Goal: Task Accomplishment & Management: Complete application form

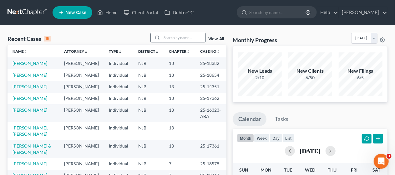
click at [164, 34] on input "search" at bounding box center [184, 37] width 44 height 9
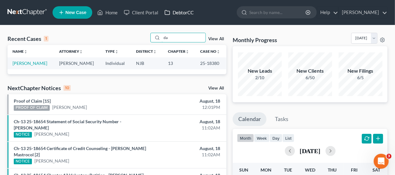
type input "d"
type input "f"
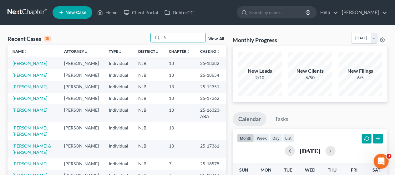
type input "f"
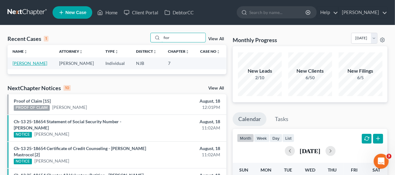
type input "fior"
click at [38, 62] on link "[PERSON_NAME]" at bounding box center [29, 63] width 35 height 5
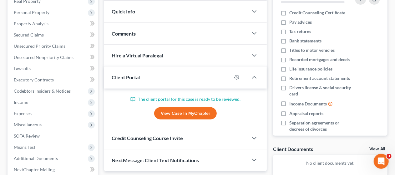
scroll to position [125, 0]
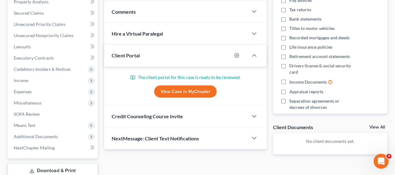
click at [184, 90] on link "View Case in MyChapter" at bounding box center [185, 92] width 62 height 12
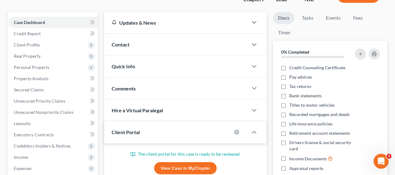
scroll to position [0, 0]
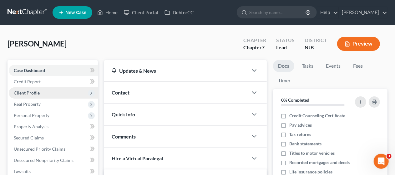
click at [50, 92] on span "Client Profile" at bounding box center [53, 92] width 89 height 11
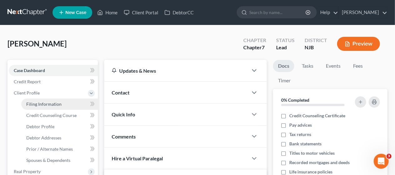
click at [60, 102] on span "Filing Information" at bounding box center [43, 104] width 35 height 5
select select "1"
select select "0"
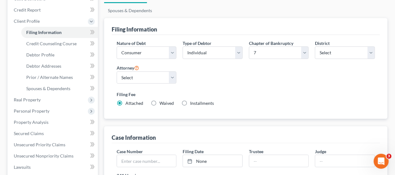
scroll to position [62, 0]
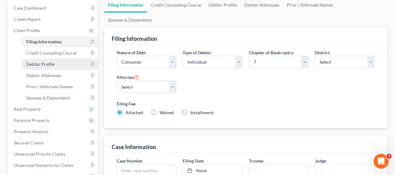
click at [53, 65] on span "Debtor Profile" at bounding box center [40, 64] width 28 height 5
select select "0"
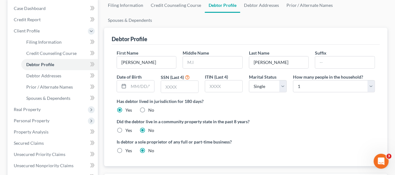
scroll to position [62, 0]
click at [64, 74] on link "Debtor Addresses" at bounding box center [59, 75] width 77 height 11
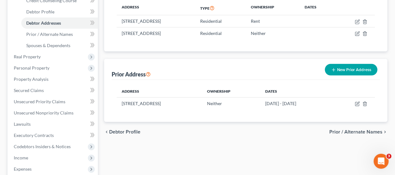
scroll to position [125, 0]
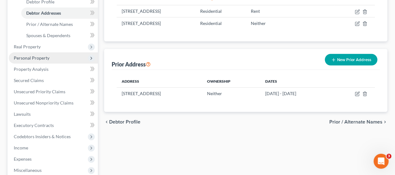
click at [69, 57] on span "Personal Property" at bounding box center [53, 57] width 89 height 11
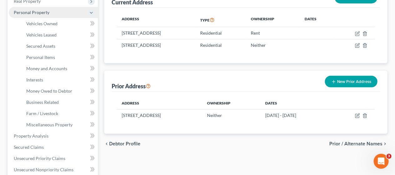
scroll to position [94, 0]
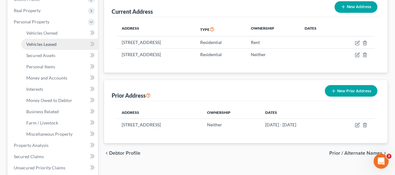
click at [65, 45] on link "Vehicles Leased" at bounding box center [59, 44] width 77 height 11
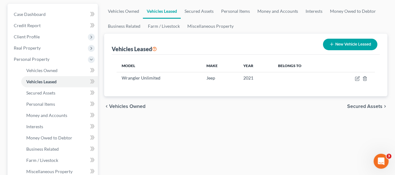
scroll to position [62, 0]
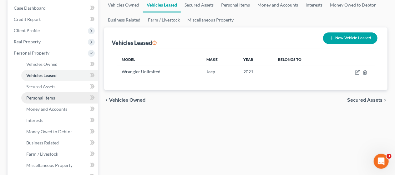
click at [62, 97] on link "Personal Items" at bounding box center [59, 97] width 77 height 11
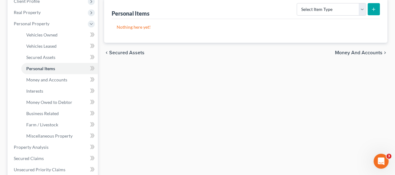
scroll to position [94, 0]
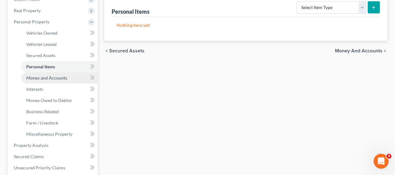
click at [66, 78] on span "Money and Accounts" at bounding box center [46, 77] width 41 height 5
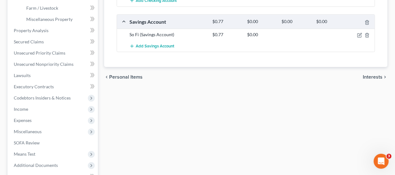
scroll to position [219, 0]
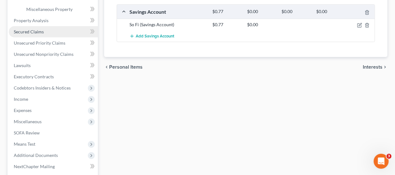
click at [50, 29] on link "Secured Claims" at bounding box center [53, 31] width 89 height 11
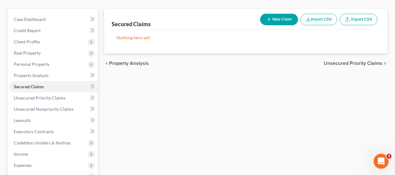
scroll to position [62, 0]
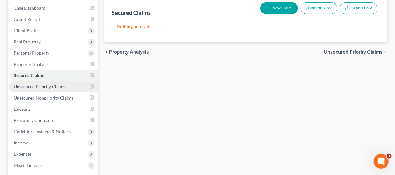
click at [59, 85] on span "Unsecured Priority Claims" at bounding box center [40, 86] width 52 height 5
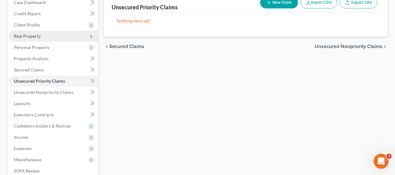
scroll to position [94, 0]
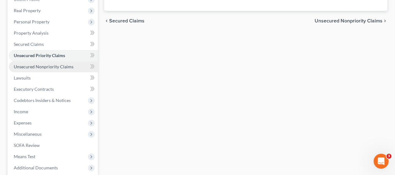
click at [53, 64] on span "Unsecured Nonpriority Claims" at bounding box center [44, 66] width 60 height 5
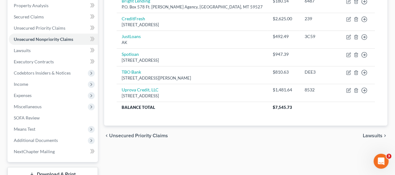
scroll to position [125, 0]
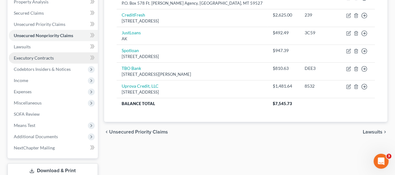
click at [66, 55] on link "Executory Contracts" at bounding box center [53, 57] width 89 height 11
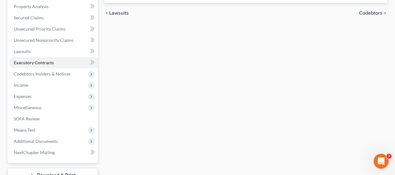
scroll to position [125, 0]
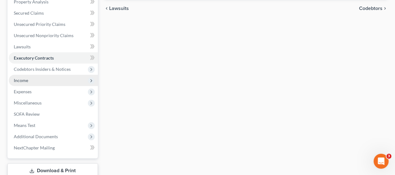
click at [69, 79] on span "Income" at bounding box center [53, 80] width 89 height 11
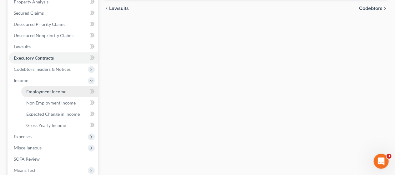
click at [67, 91] on link "Employment Income" at bounding box center [59, 91] width 77 height 11
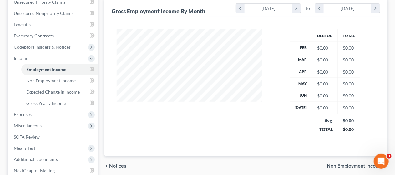
scroll to position [156, 0]
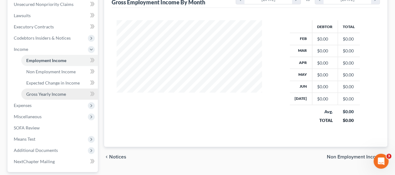
click at [63, 92] on span "Gross Yearly Income" at bounding box center [46, 94] width 40 height 5
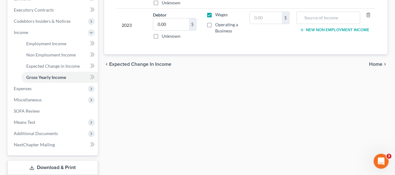
scroll to position [187, 0]
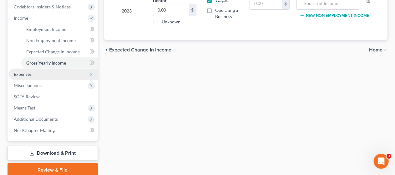
click at [59, 74] on span "Expenses" at bounding box center [53, 74] width 89 height 11
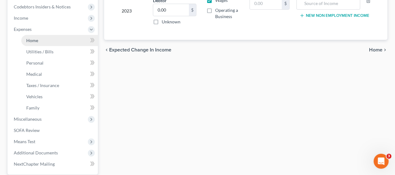
click at [61, 38] on link "Home" at bounding box center [59, 40] width 77 height 11
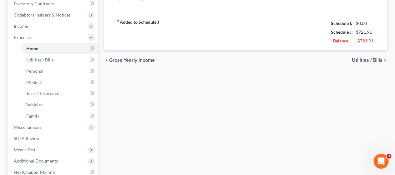
scroll to position [187, 0]
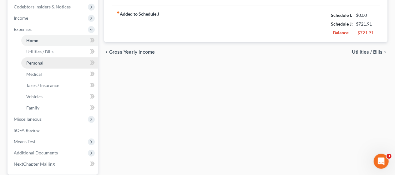
click at [63, 61] on link "Personal" at bounding box center [59, 62] width 77 height 11
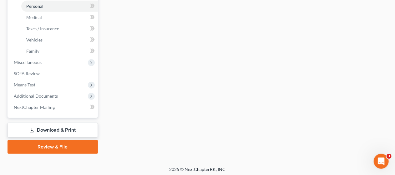
scroll to position [246, 0]
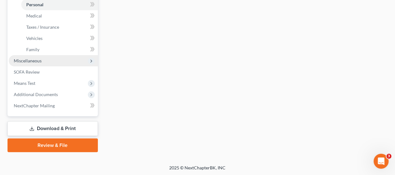
click at [64, 57] on span "Miscellaneous" at bounding box center [53, 60] width 89 height 11
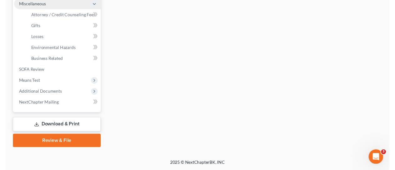
scroll to position [223, 0]
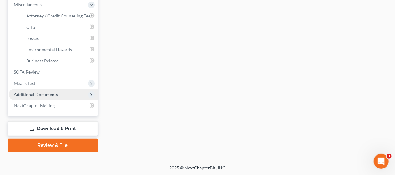
click at [60, 93] on span "Additional Documents" at bounding box center [53, 94] width 89 height 11
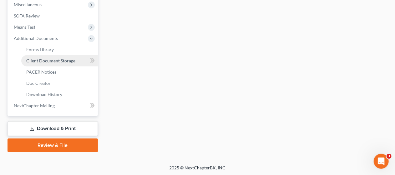
click at [66, 58] on span "Client Document Storage" at bounding box center [50, 60] width 49 height 5
